Goal: Information Seeking & Learning: Check status

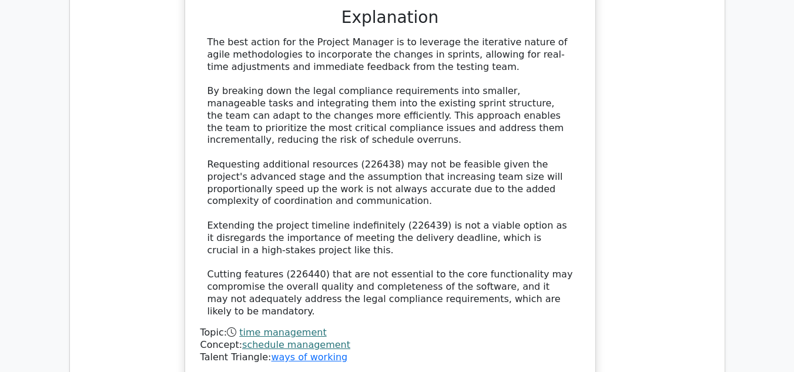
scroll to position [10746, 0]
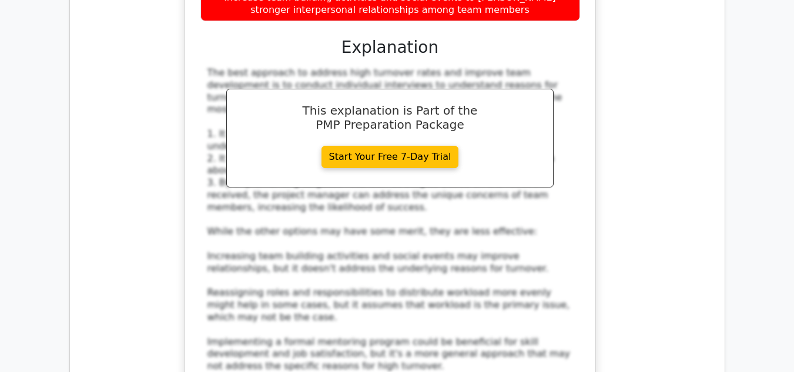
scroll to position [0, 0]
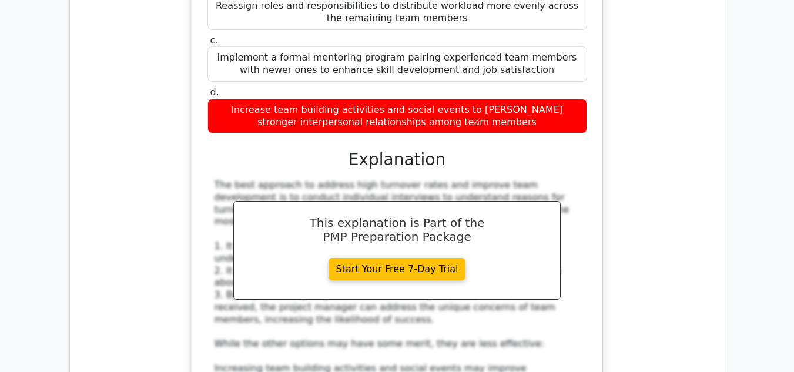
scroll to position [8750, 0]
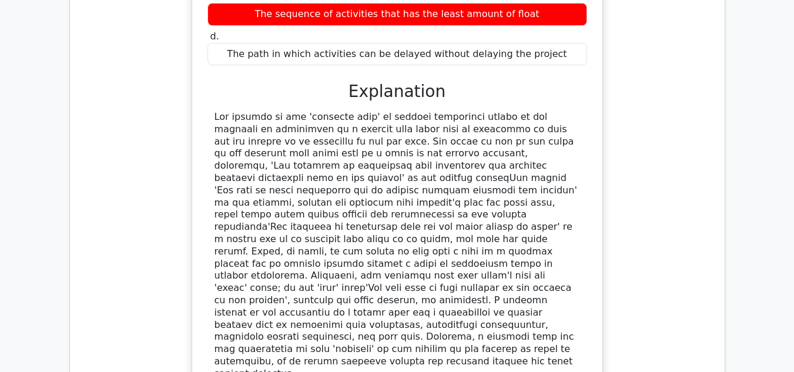
scroll to position [8121, 0]
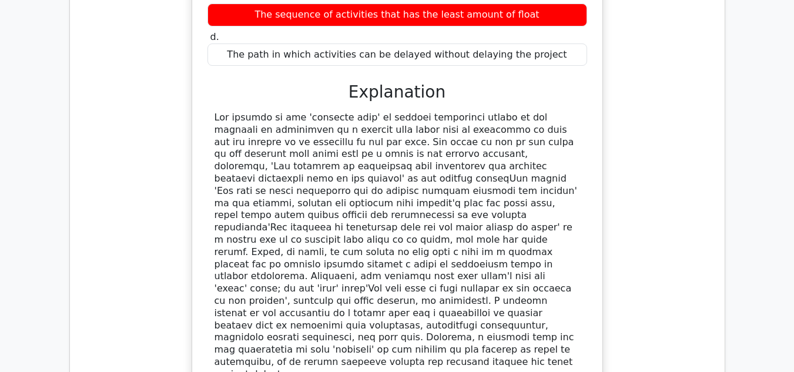
drag, startPoint x: 220, startPoint y: 99, endPoint x: 478, endPoint y: 327, distance: 344.4
copy div "project team is experiencing high turnover rates, affecting project progress an…"
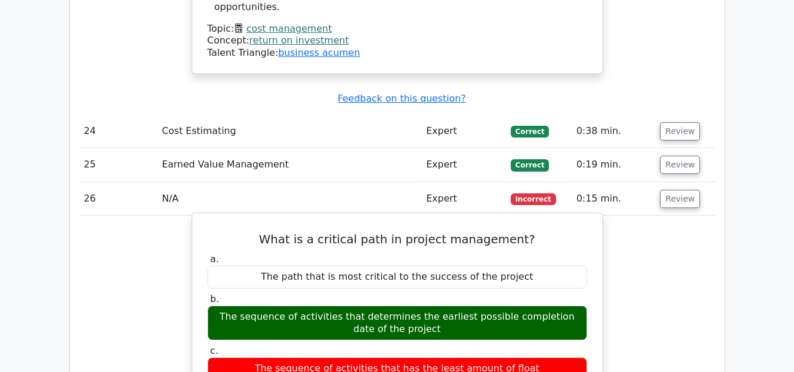
scroll to position [7765, 0]
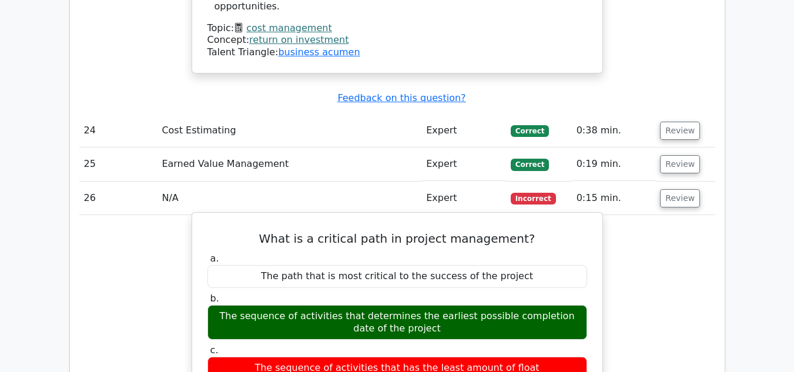
drag, startPoint x: 362, startPoint y: 297, endPoint x: 442, endPoint y: 330, distance: 87.0
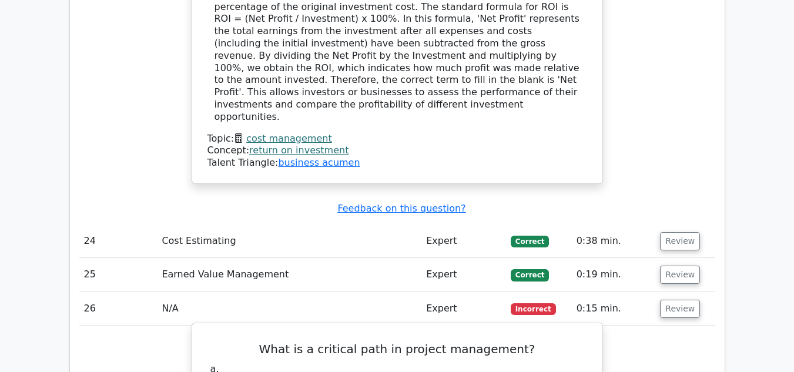
scroll to position [7642, 0]
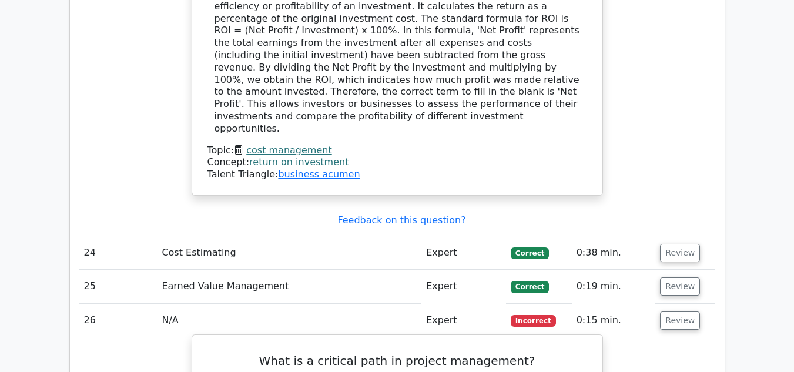
drag, startPoint x: 213, startPoint y: 76, endPoint x: 425, endPoint y: 95, distance: 212.4
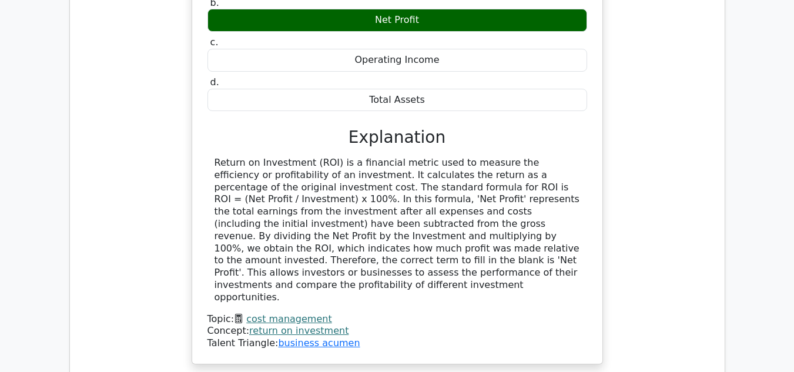
scroll to position [7473, 0]
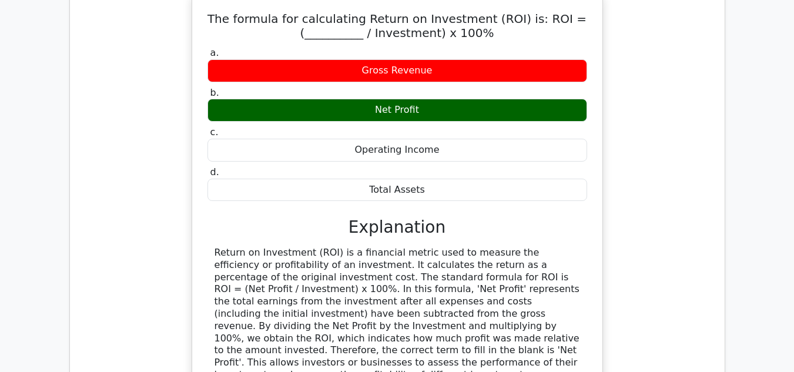
scroll to position [7383, 0]
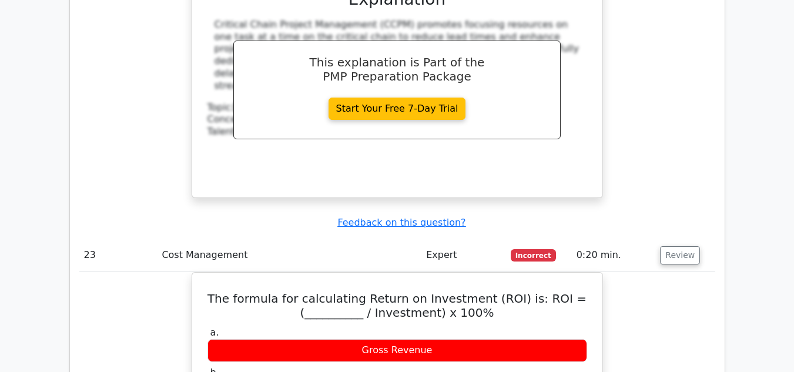
scroll to position [7106, 0]
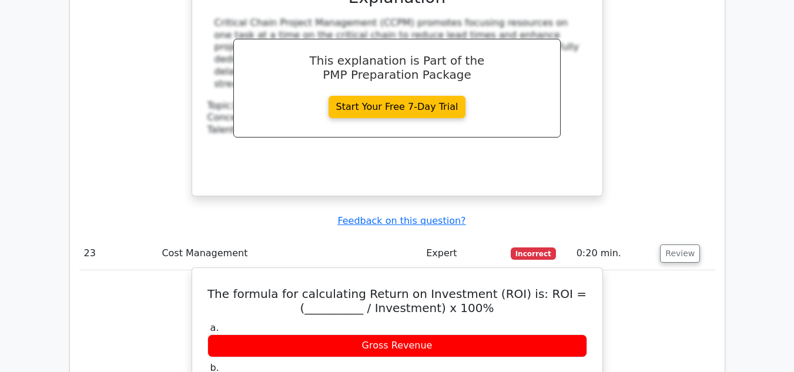
drag, startPoint x: 216, startPoint y: 196, endPoint x: 425, endPoint y: 306, distance: 236.4
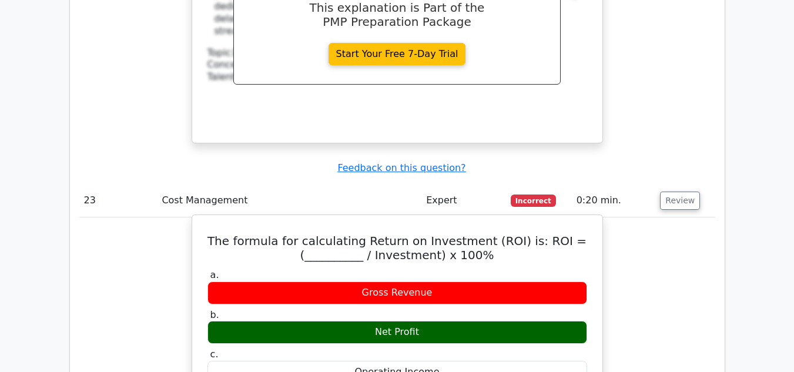
scroll to position [7160, 0]
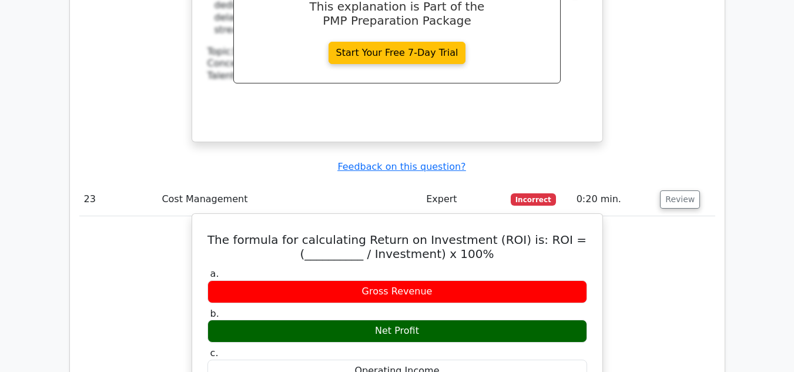
drag, startPoint x: 339, startPoint y: 153, endPoint x: 280, endPoint y: 170, distance: 60.5
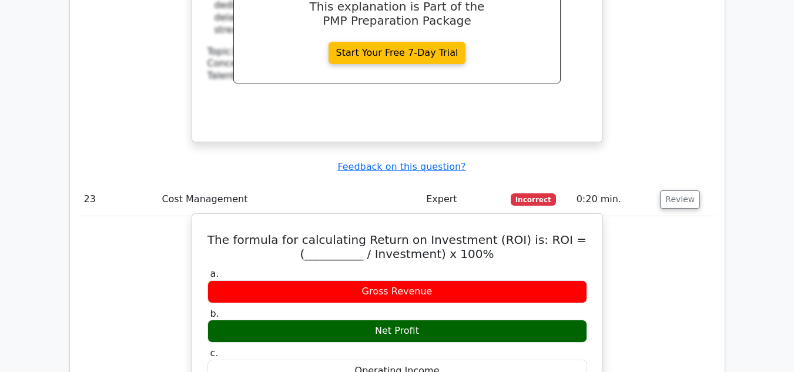
drag, startPoint x: 283, startPoint y: 167, endPoint x: 413, endPoint y: 180, distance: 130.6
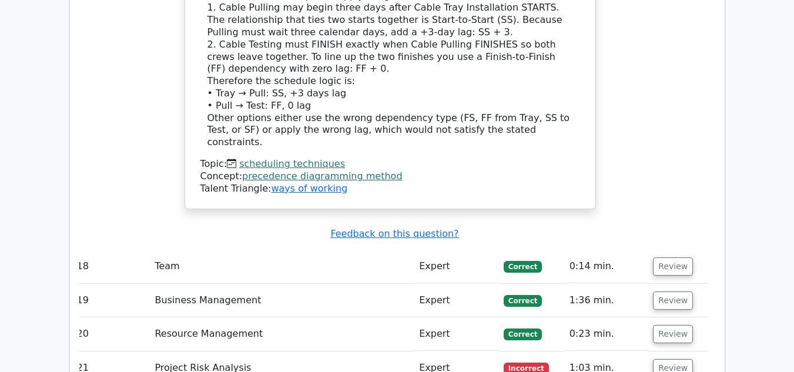
scroll to position [5836, 0]
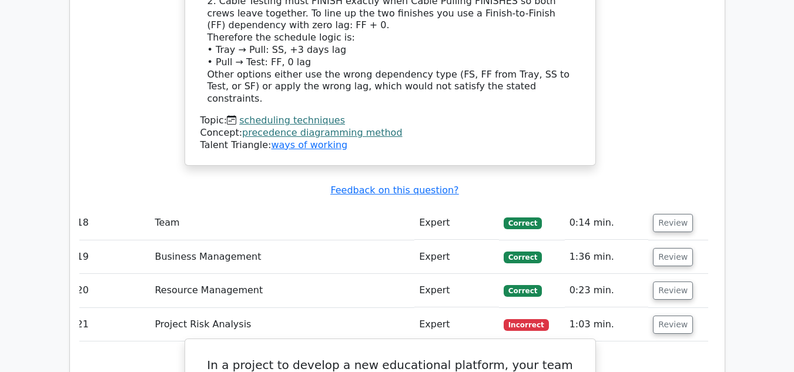
drag, startPoint x: 213, startPoint y: 81, endPoint x: 476, endPoint y: 306, distance: 346.0
copy div "In a project to develop a new educational platform, your team has identified a …"
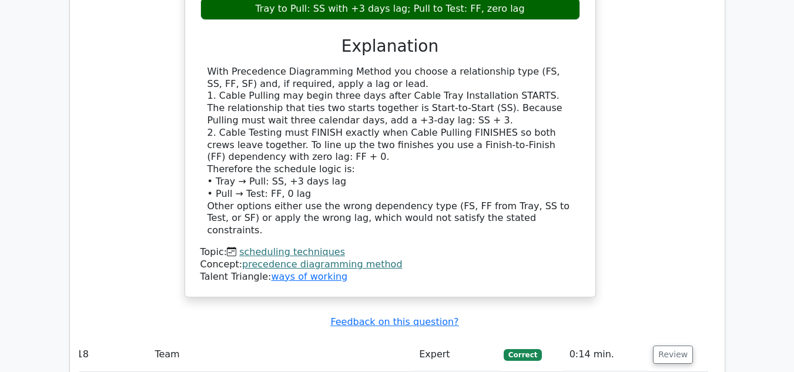
scroll to position [5704, 0]
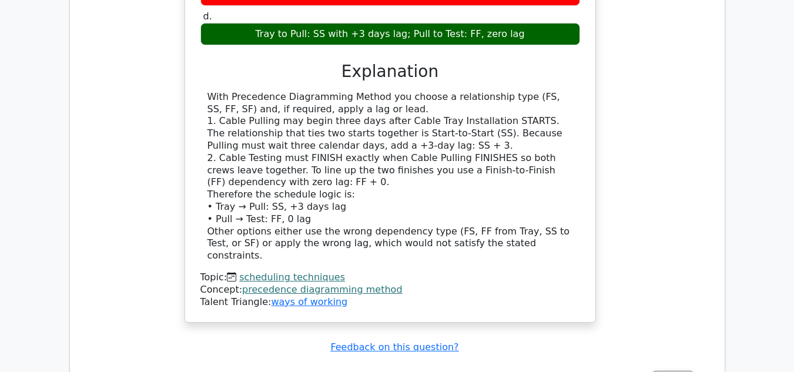
scroll to position [5678, 0]
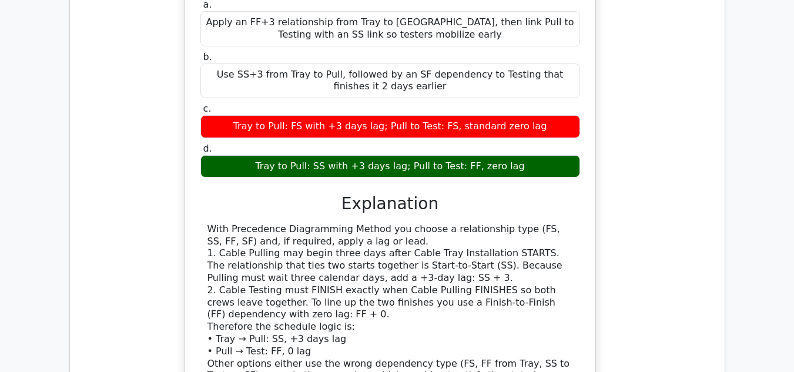
scroll to position [5548, 0]
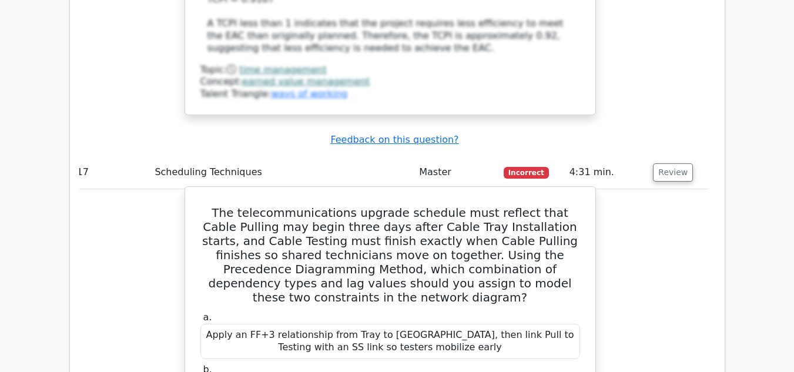
scroll to position [5229, 0]
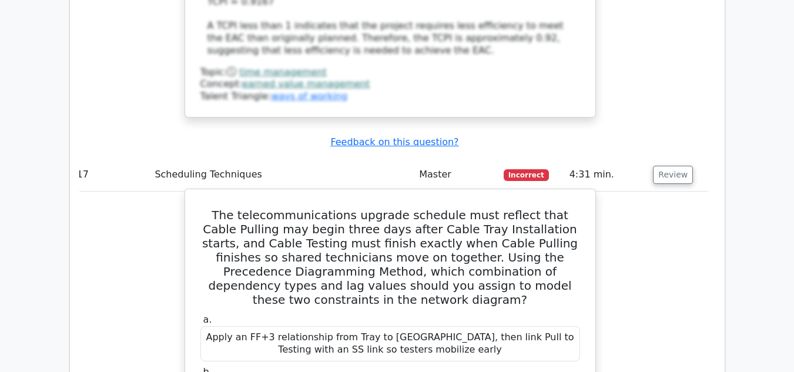
drag, startPoint x: 411, startPoint y: 210, endPoint x: 513, endPoint y: 211, distance: 102.3
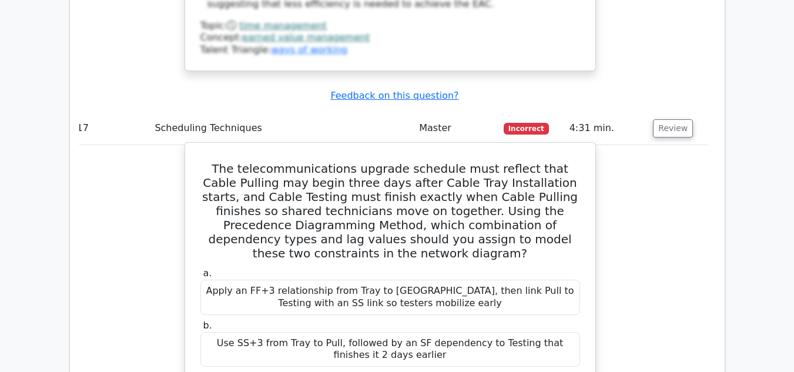
scroll to position [5335, 0]
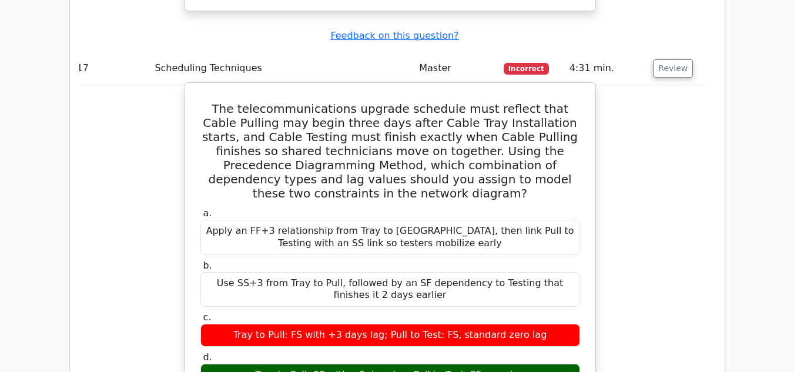
drag, startPoint x: 395, startPoint y: 219, endPoint x: 368, endPoint y: 221, distance: 27.1
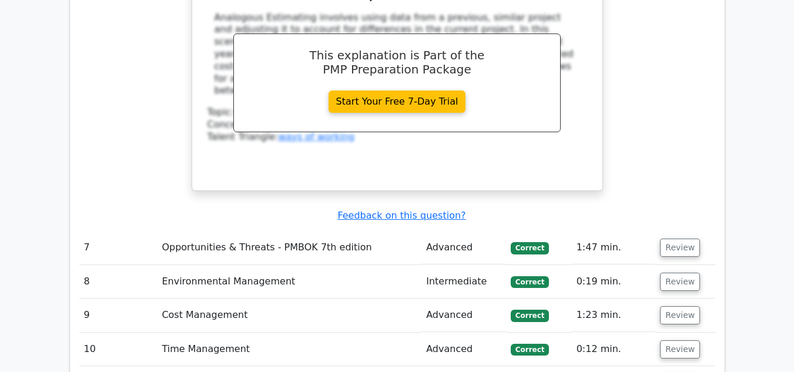
scroll to position [4109, 0]
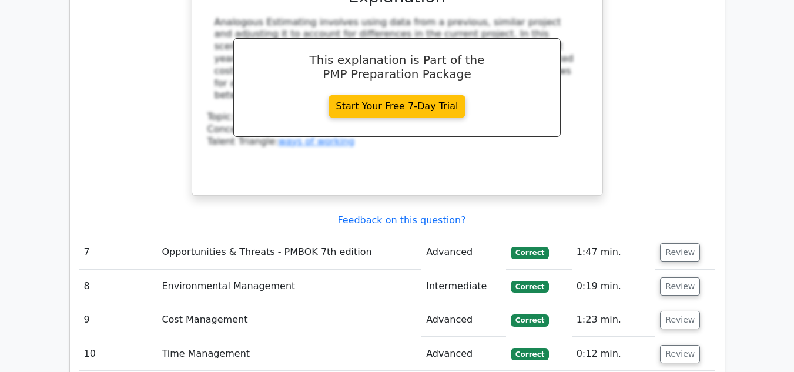
scroll to position [4105, 0]
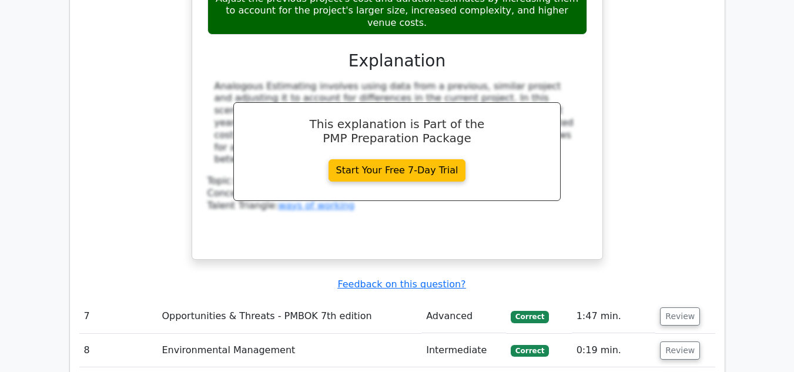
scroll to position [4040, 0]
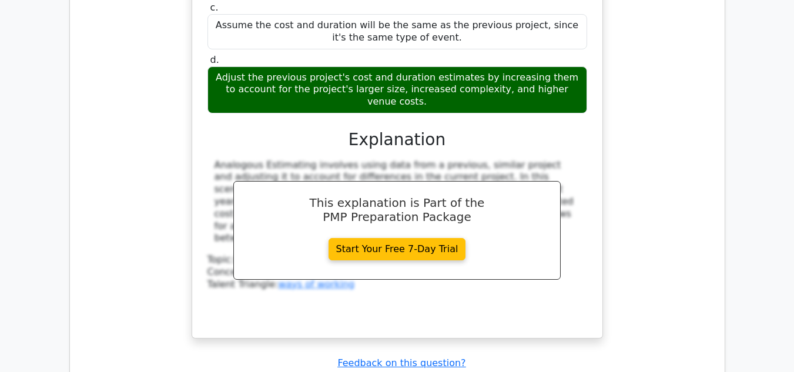
scroll to position [3935, 0]
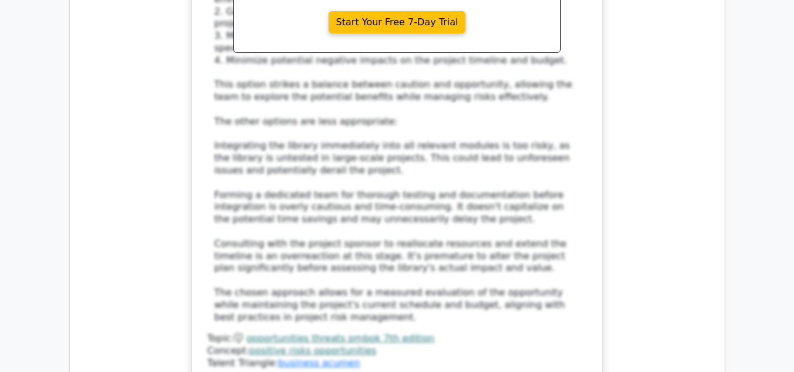
scroll to position [4842, 0]
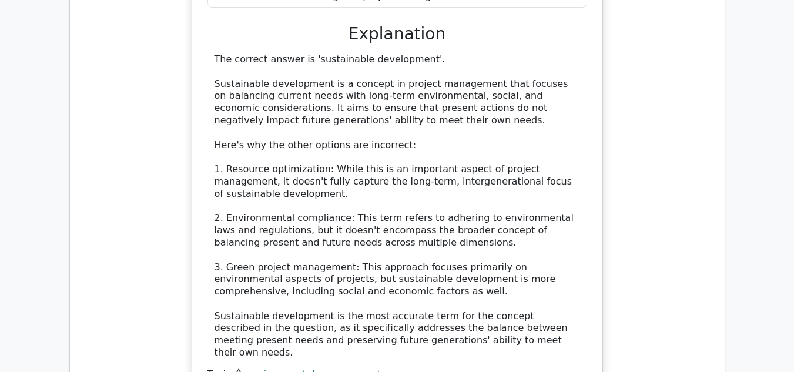
scroll to position [5518, 0]
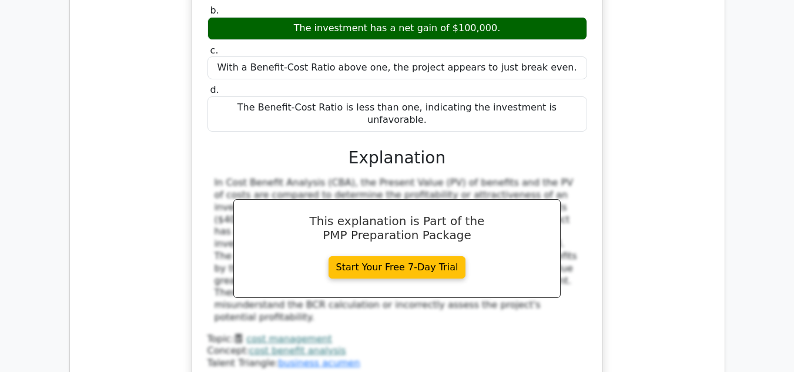
scroll to position [6141, 0]
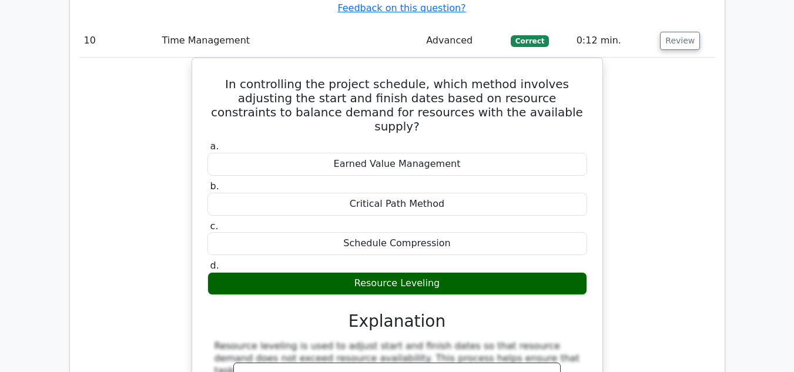
scroll to position [6548, 0]
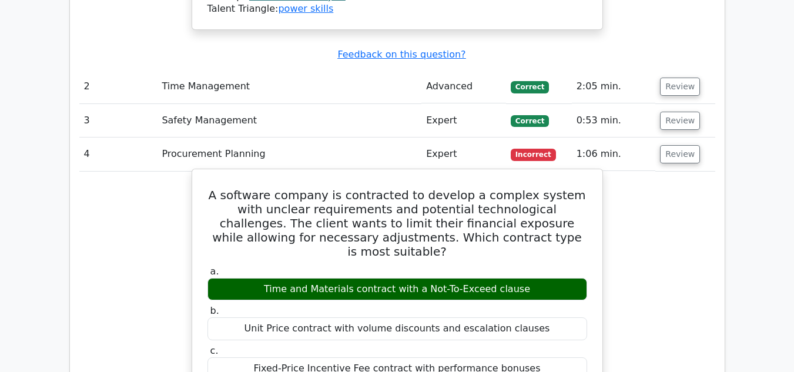
scroll to position [2187, 0]
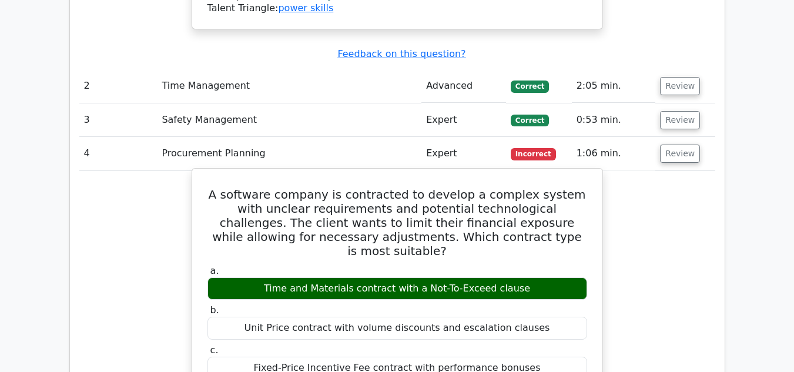
drag, startPoint x: 218, startPoint y: 102, endPoint x: 547, endPoint y: 295, distance: 381.2
copy div "A software company is contracted to develop a complex system with unclear requi…"
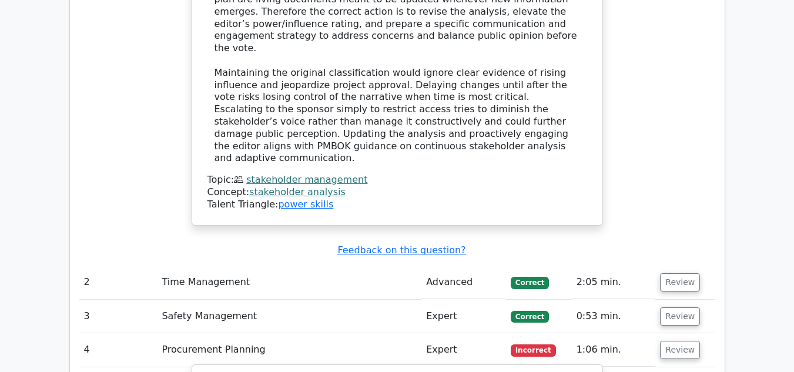
scroll to position [1990, 0]
click at [670, 308] on button "Review" at bounding box center [680, 317] width 40 height 18
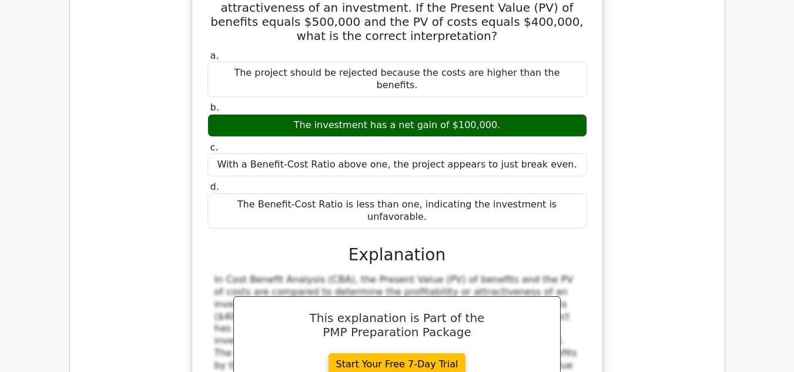
scroll to position [6676, 0]
